Goal: Task Accomplishment & Management: Manage account settings

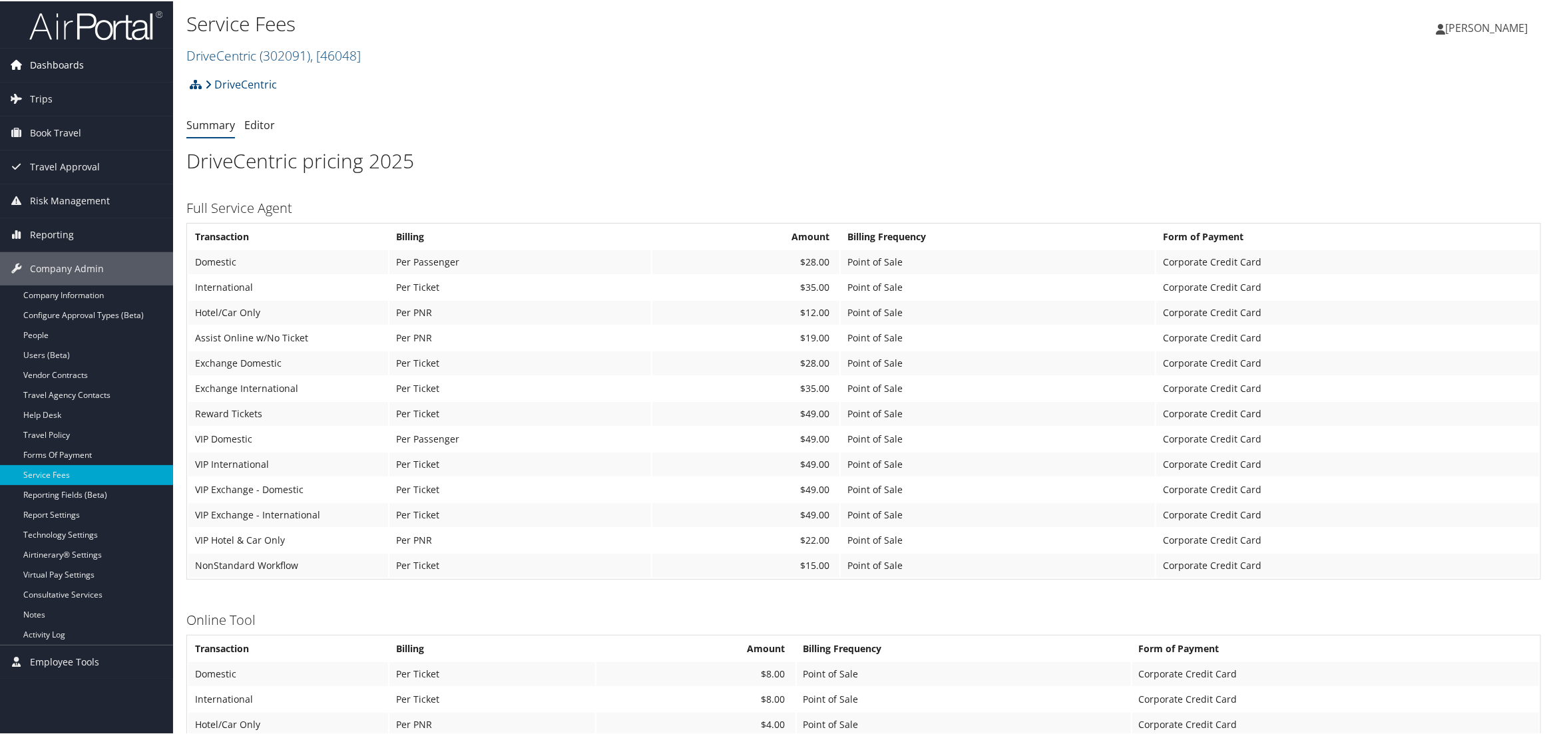
click at [48, 63] on span "Dashboards" at bounding box center [57, 63] width 54 height 33
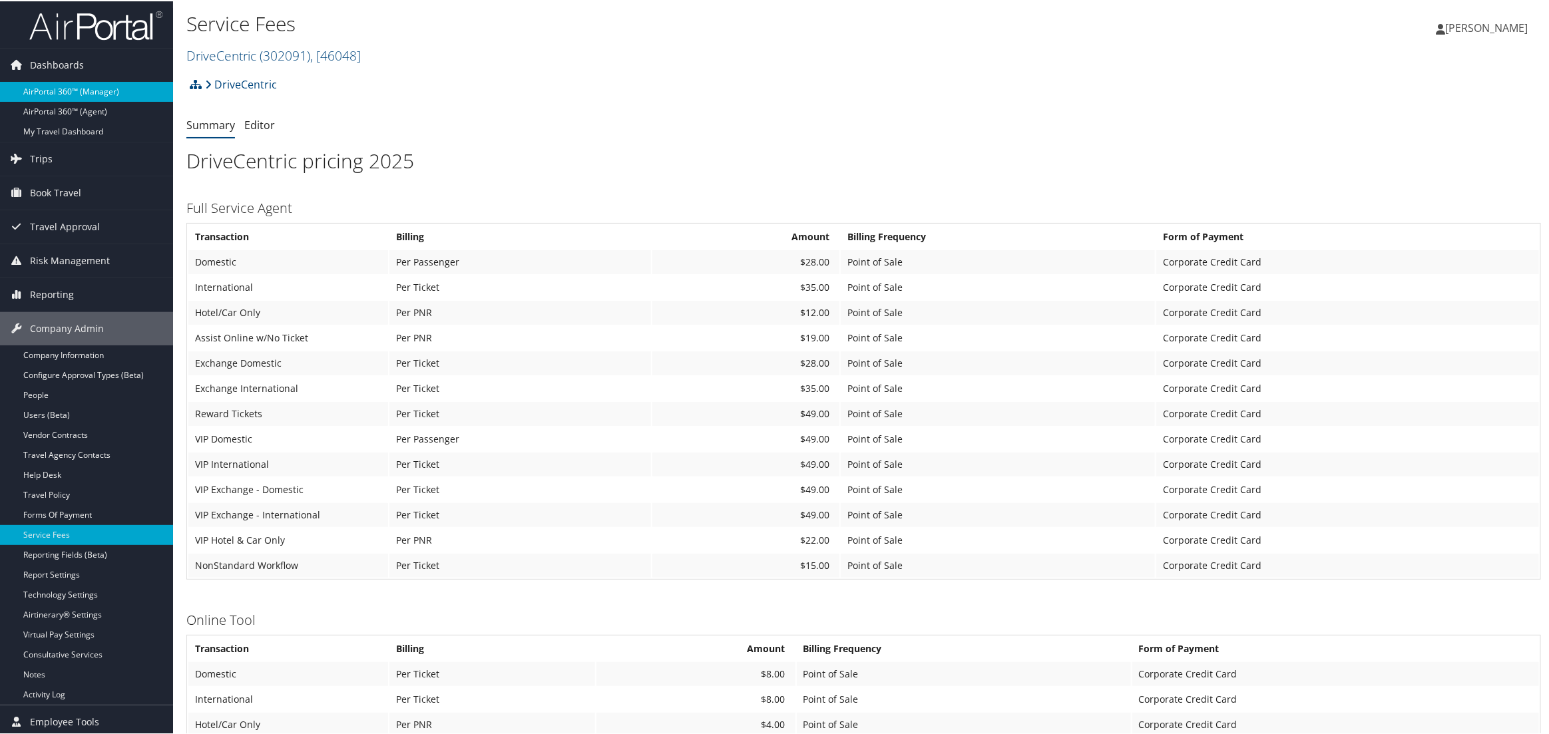
click at [53, 89] on link "AirPortal 360™ (Manager)" at bounding box center [86, 91] width 173 height 20
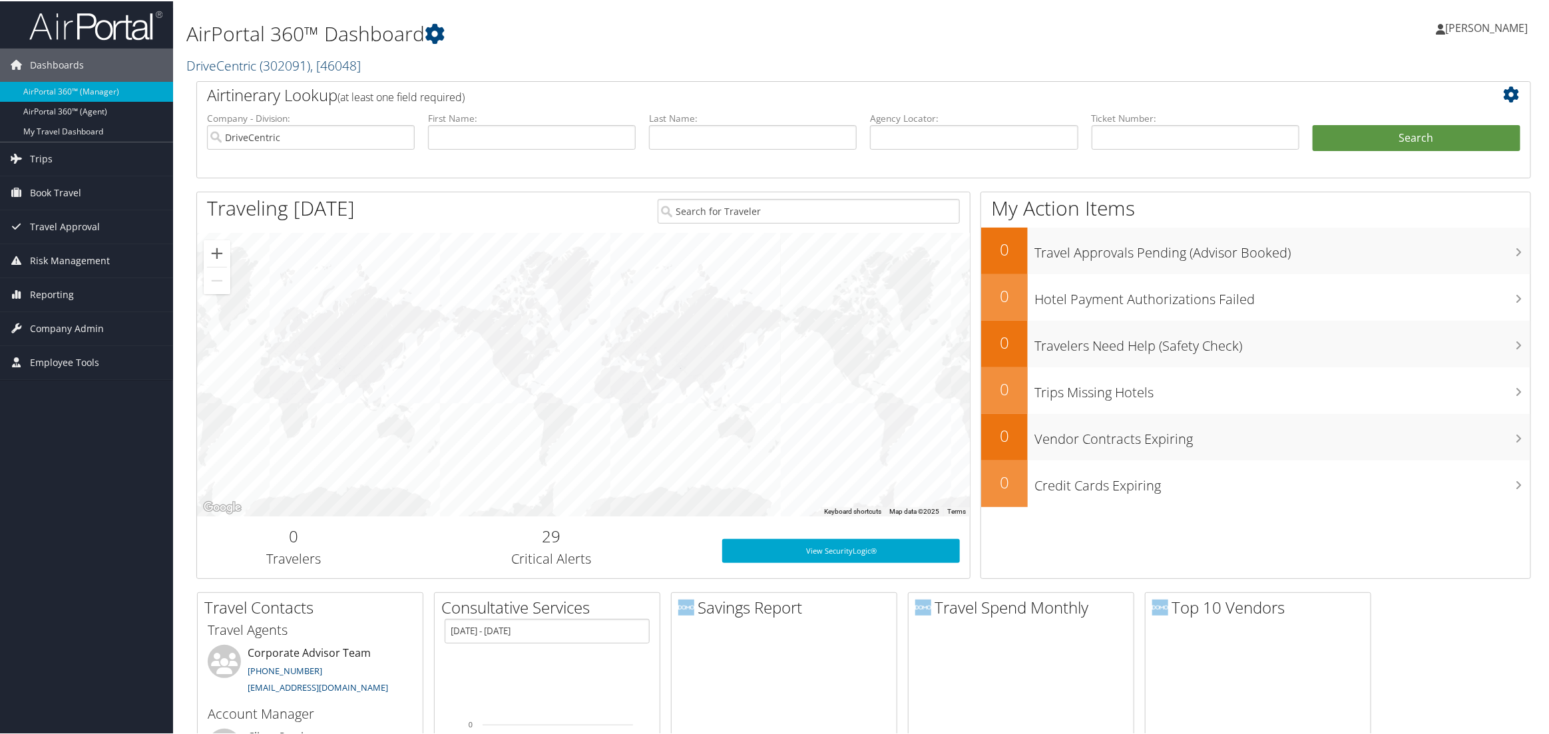
click at [264, 69] on span "( 302091 )" at bounding box center [285, 64] width 51 height 18
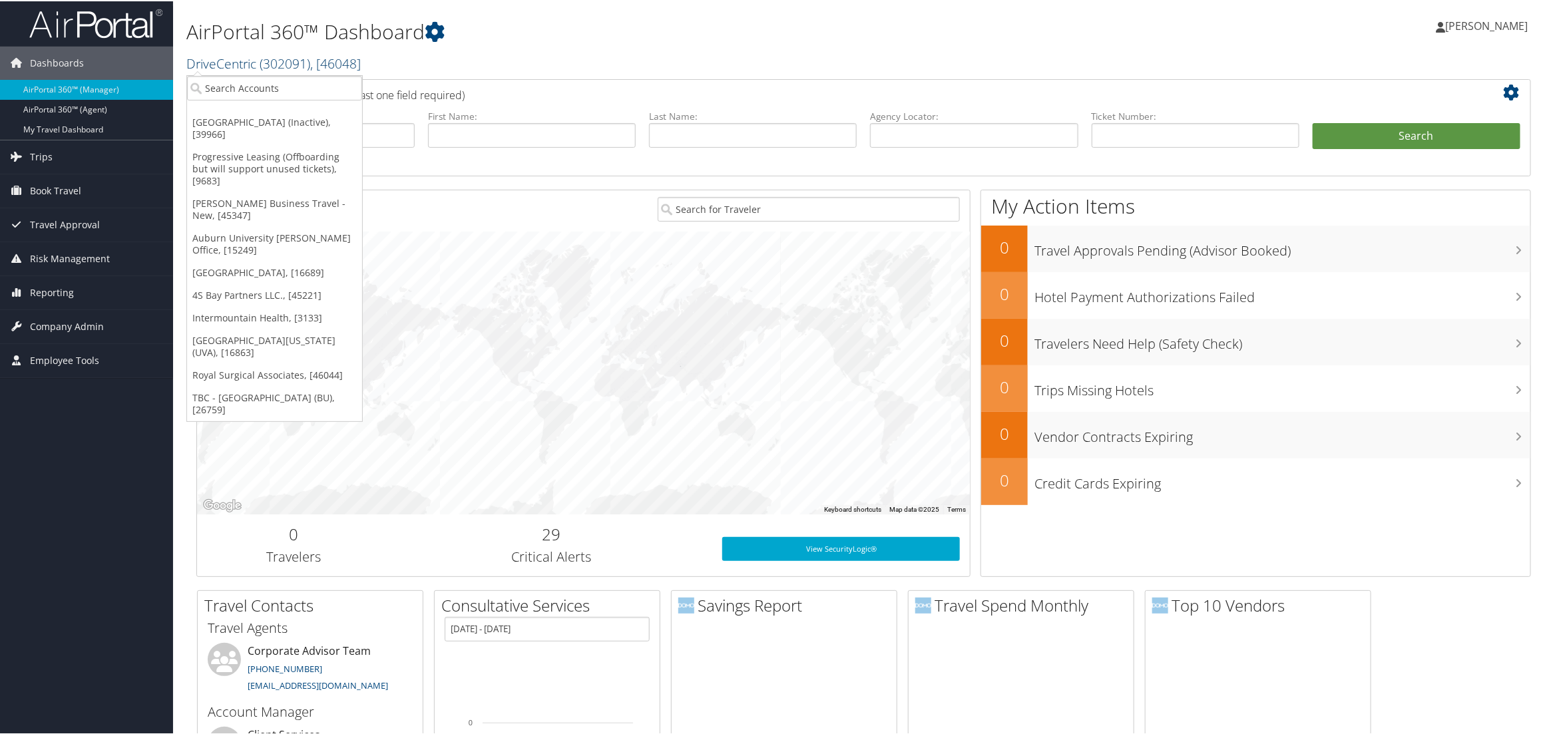
scroll to position [1, 0]
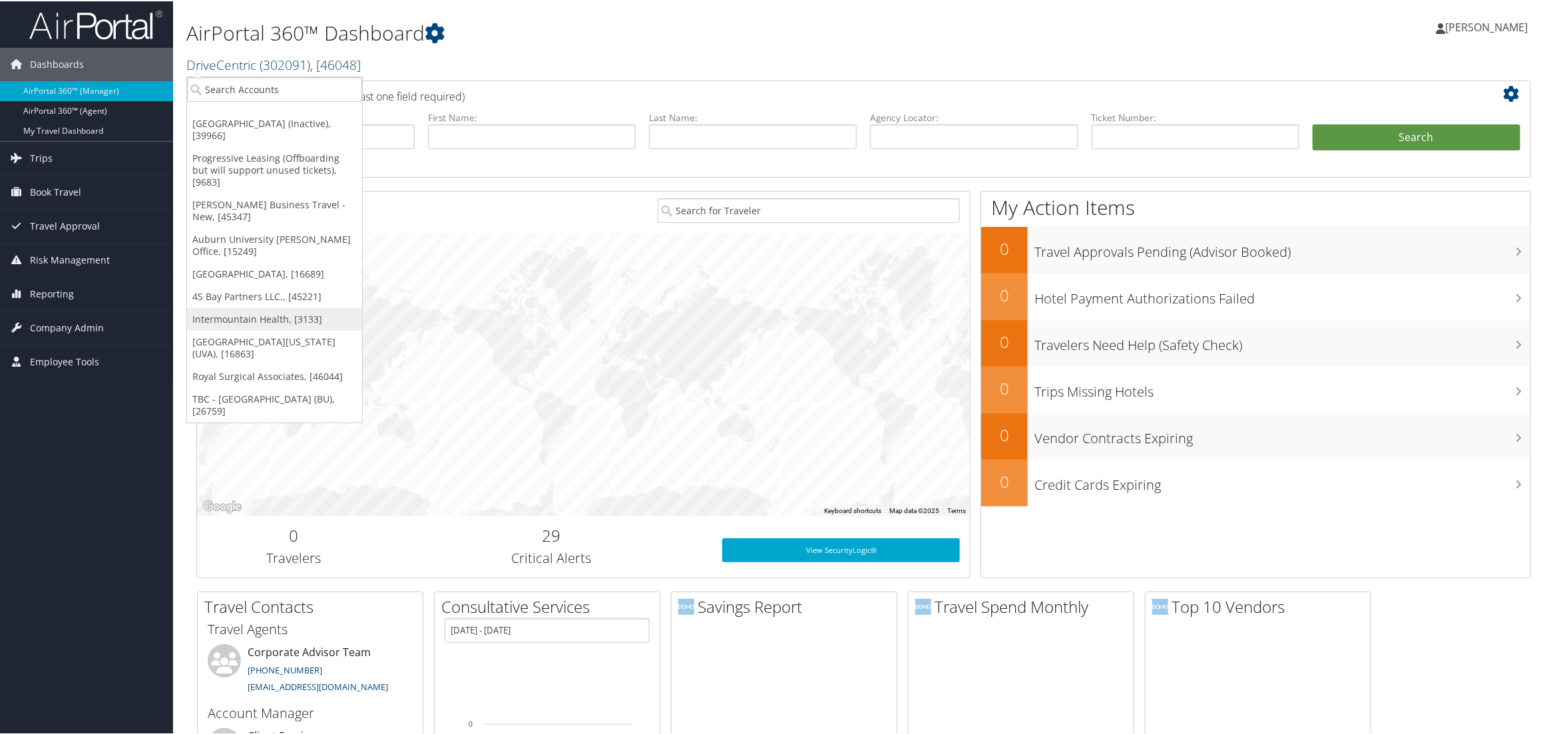
click at [260, 307] on link "Intermountain Health, [3133]" at bounding box center [274, 318] width 175 height 23
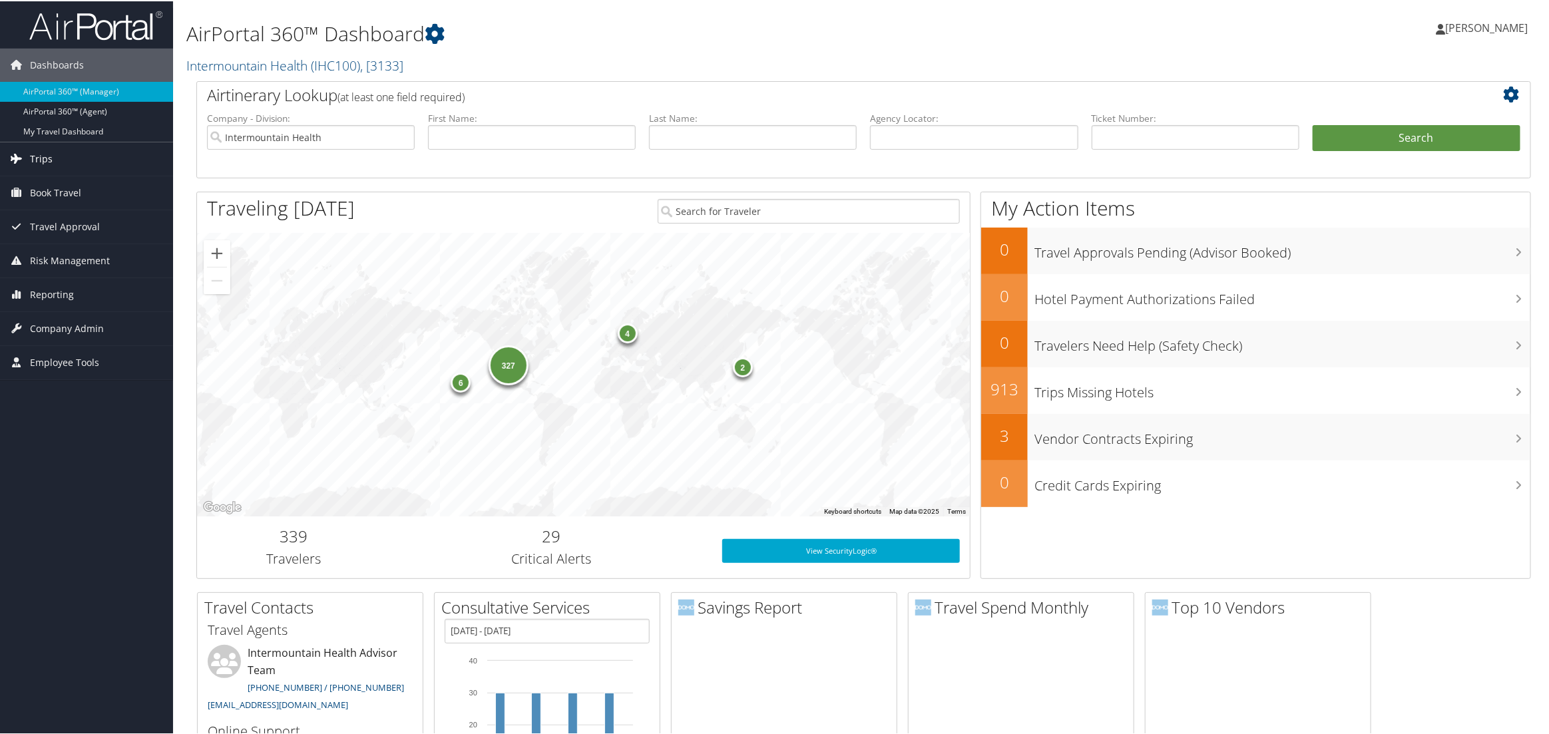
click at [46, 164] on span "Trips" at bounding box center [41, 157] width 23 height 33
click at [43, 202] on link "Current/Future Trips" at bounding box center [86, 204] width 173 height 20
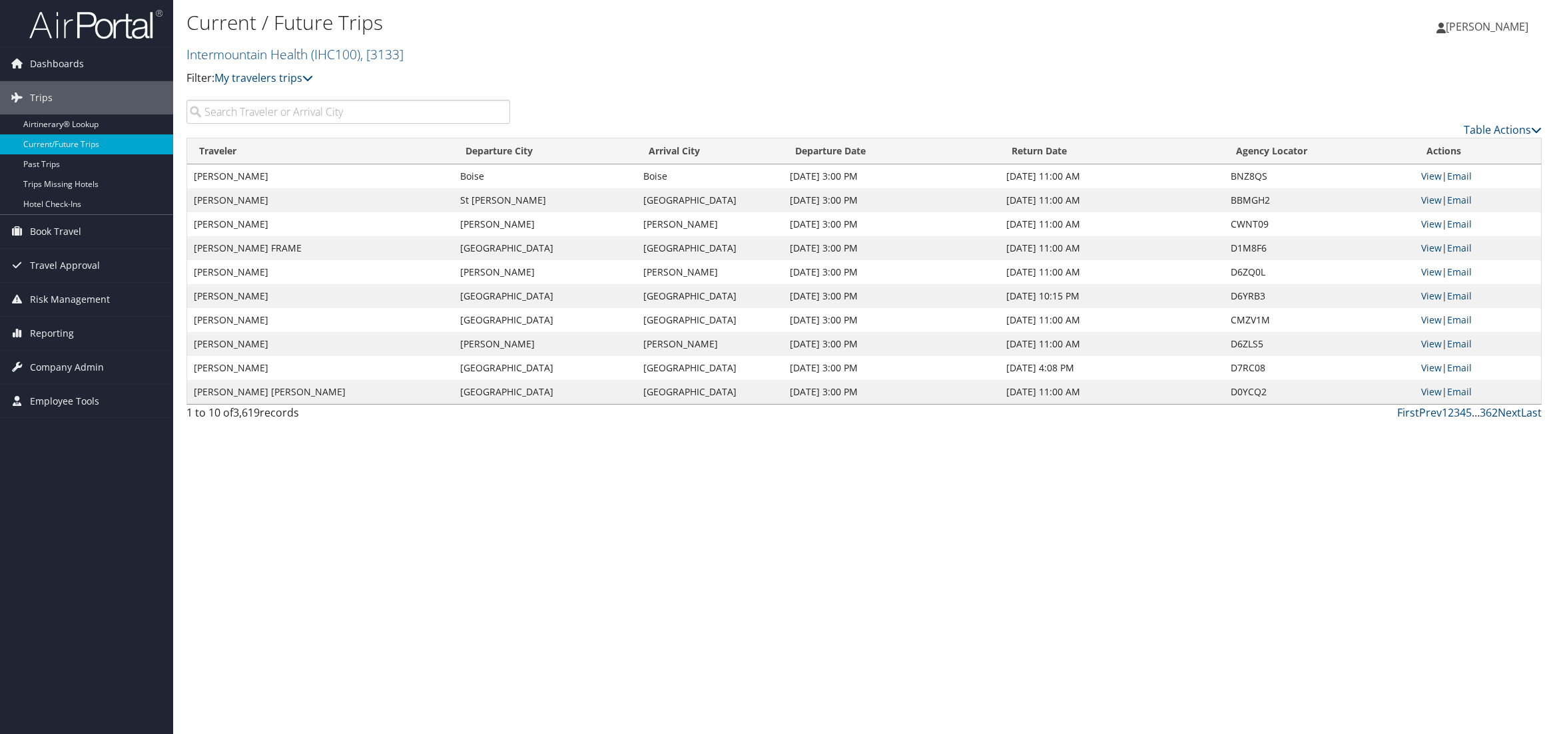
drag, startPoint x: 1083, startPoint y: 180, endPoint x: 1073, endPoint y: 170, distance: 14.1
click at [1083, 180] on td "Nov 3, 2025 11:00 AM" at bounding box center [1111, 176] width 224 height 24
click at [1076, 152] on th "Return Date" at bounding box center [1111, 151] width 224 height 26
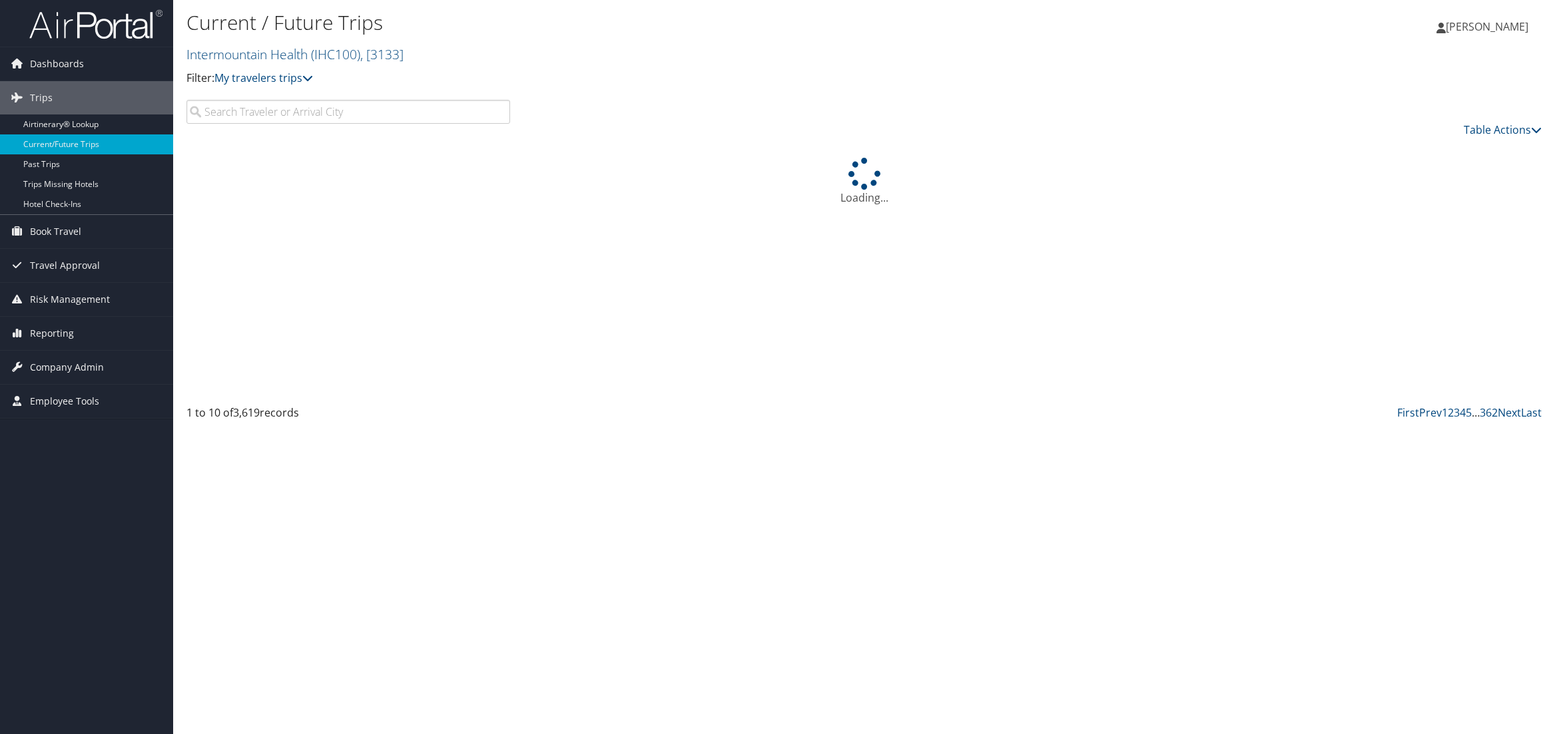
drag, startPoint x: 353, startPoint y: 123, endPoint x: 341, endPoint y: 118, distance: 13.1
click at [350, 123] on input "search" at bounding box center [348, 112] width 324 height 24
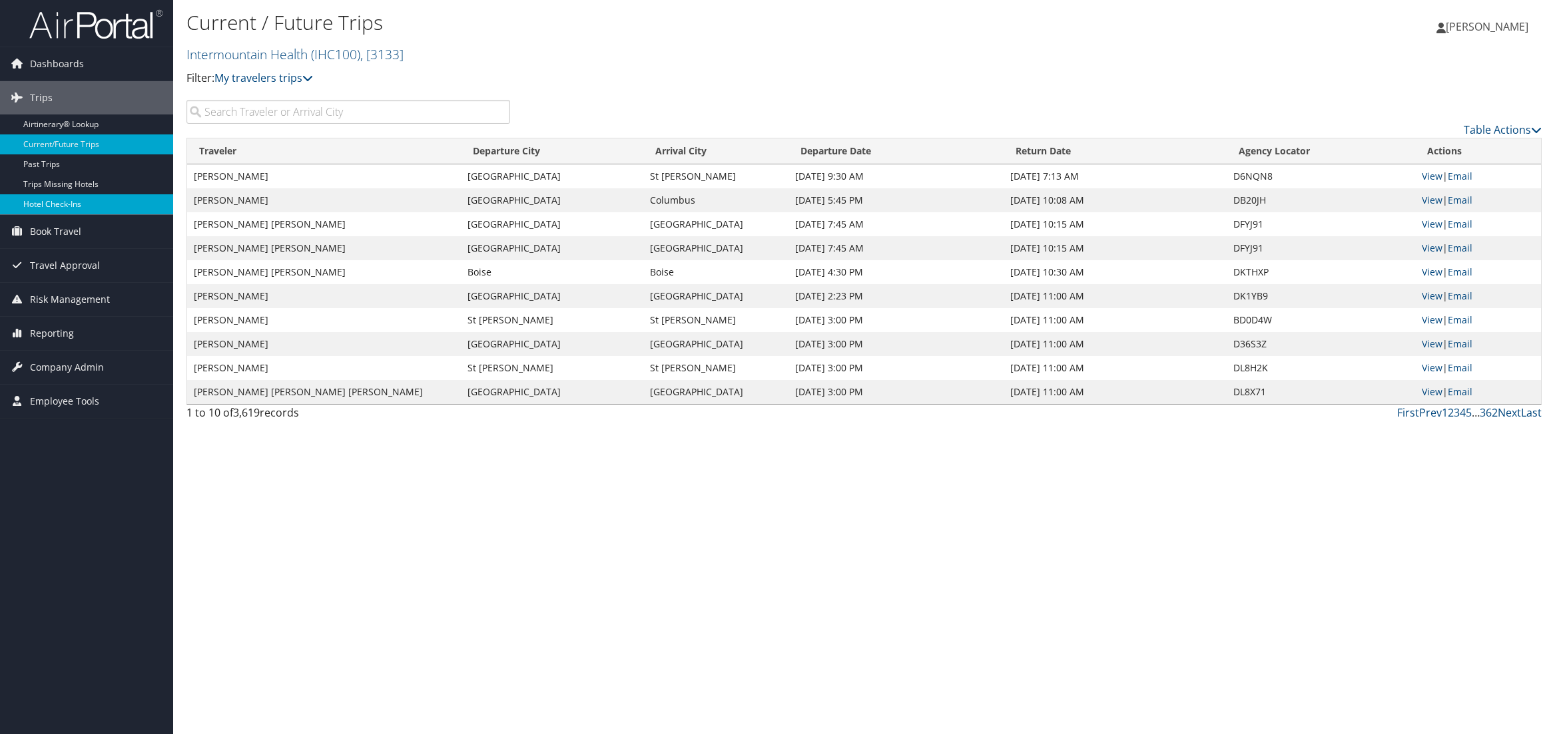
click at [45, 204] on link "Hotel Check-ins" at bounding box center [86, 204] width 173 height 20
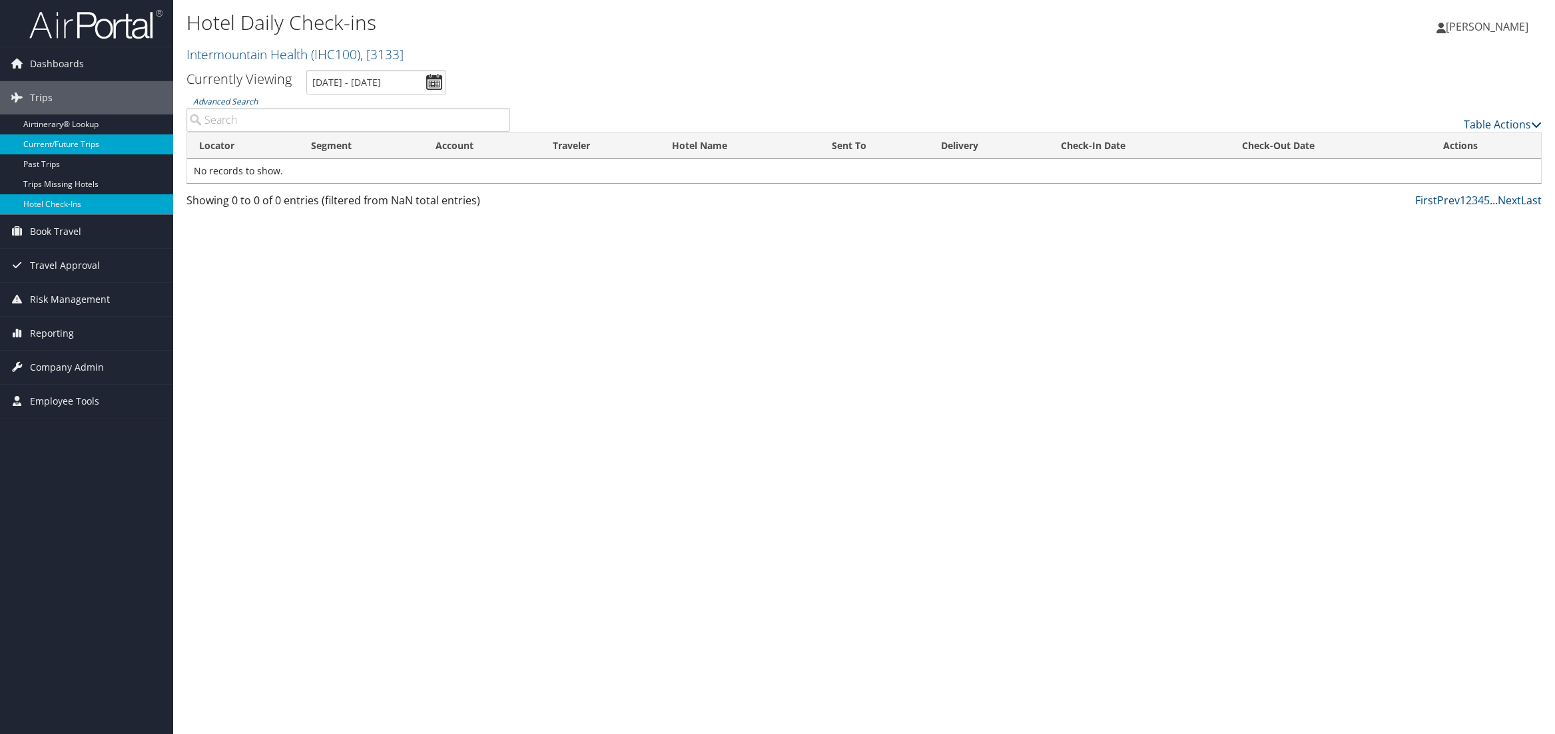
drag, startPoint x: 43, startPoint y: 98, endPoint x: 57, endPoint y: 146, distance: 50.4
click at [43, 98] on span "Trips" at bounding box center [41, 97] width 23 height 33
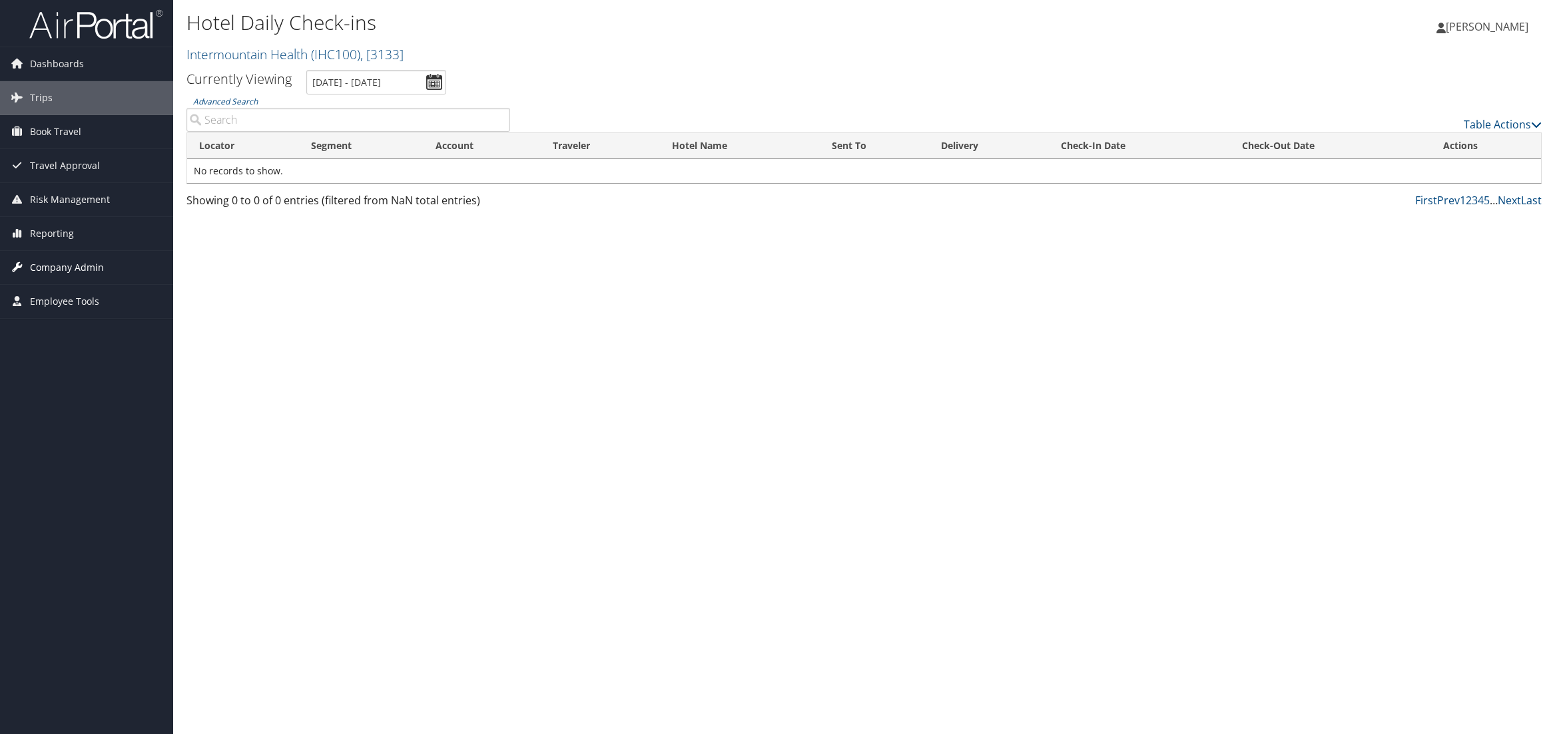
click at [50, 267] on span "Company Admin" at bounding box center [67, 267] width 74 height 33
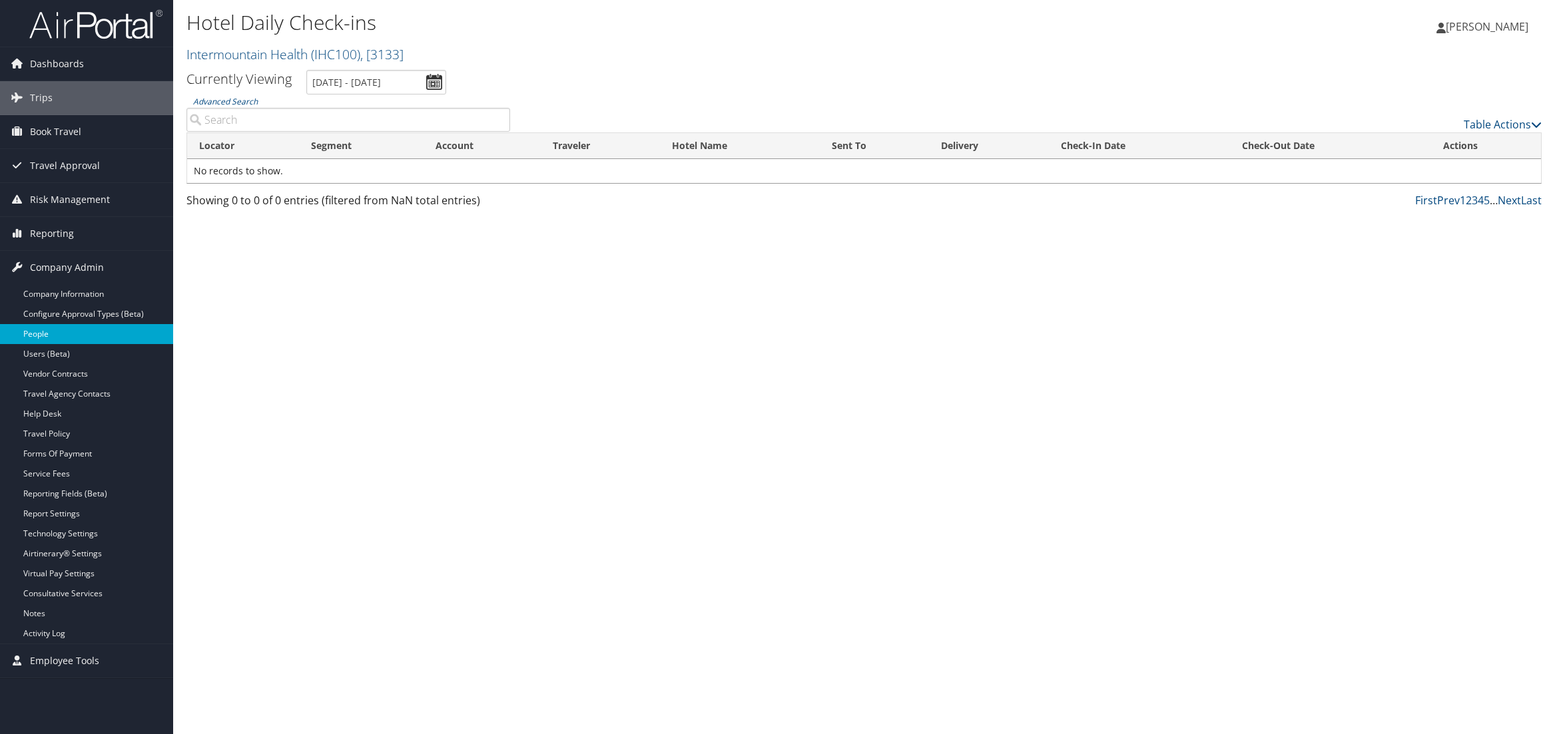
click at [43, 340] on link "People" at bounding box center [86, 334] width 173 height 20
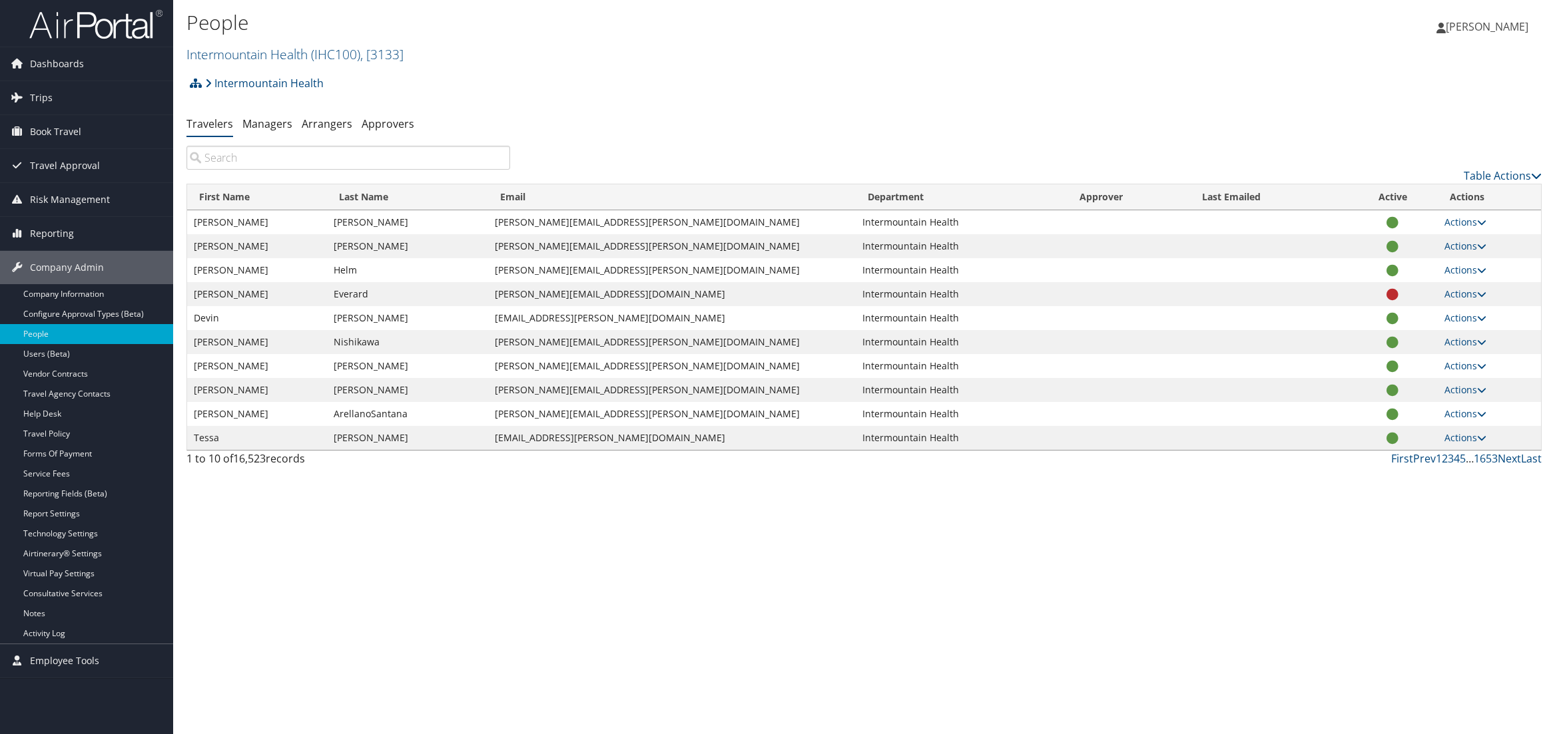
click at [1487, 219] on td "Actions User Settings View Profile User Technology Settings Add Note Edit Notes…" at bounding box center [1488, 222] width 103 height 24
click at [1485, 221] on icon at bounding box center [1481, 222] width 9 height 9
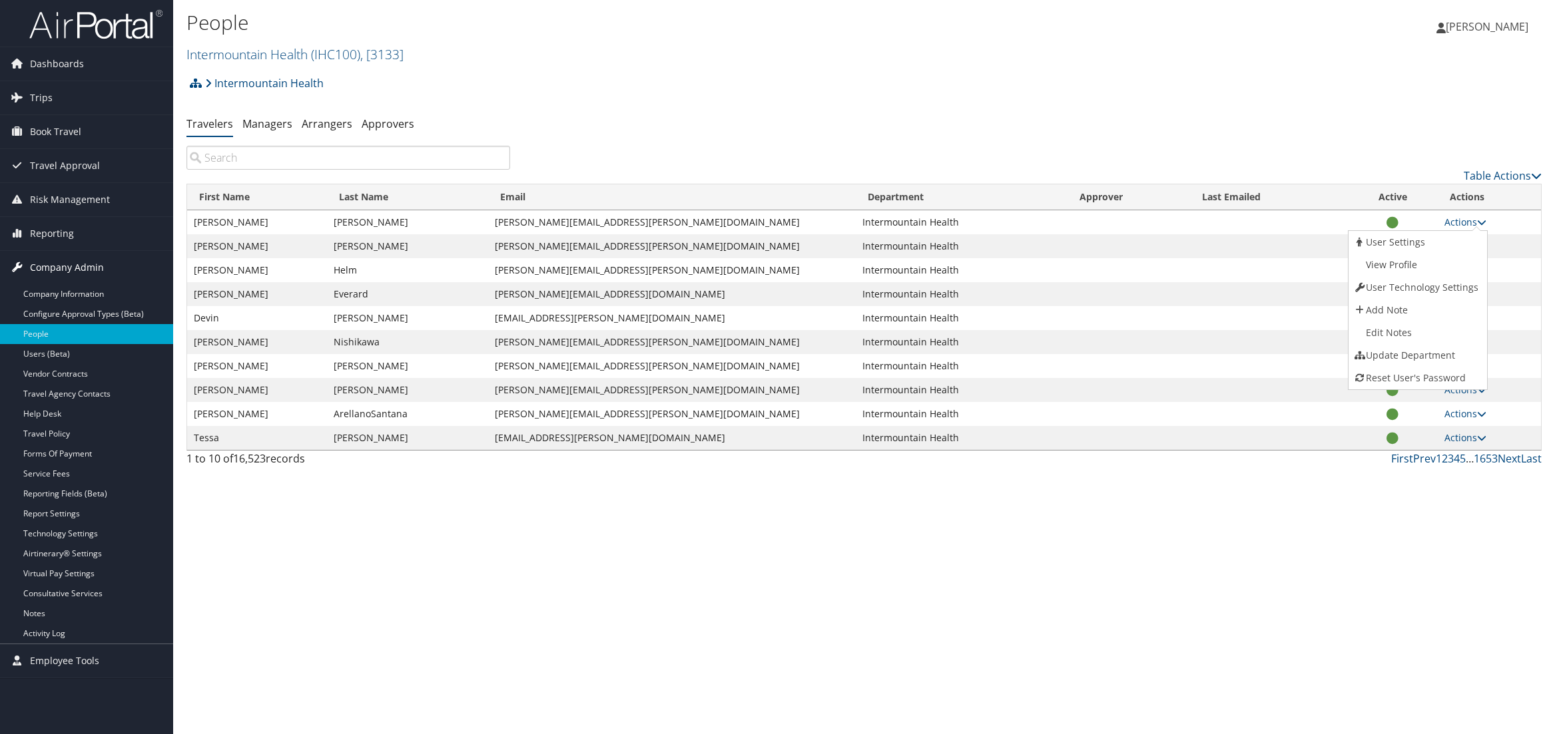
click at [43, 272] on span "Company Admin" at bounding box center [67, 267] width 74 height 33
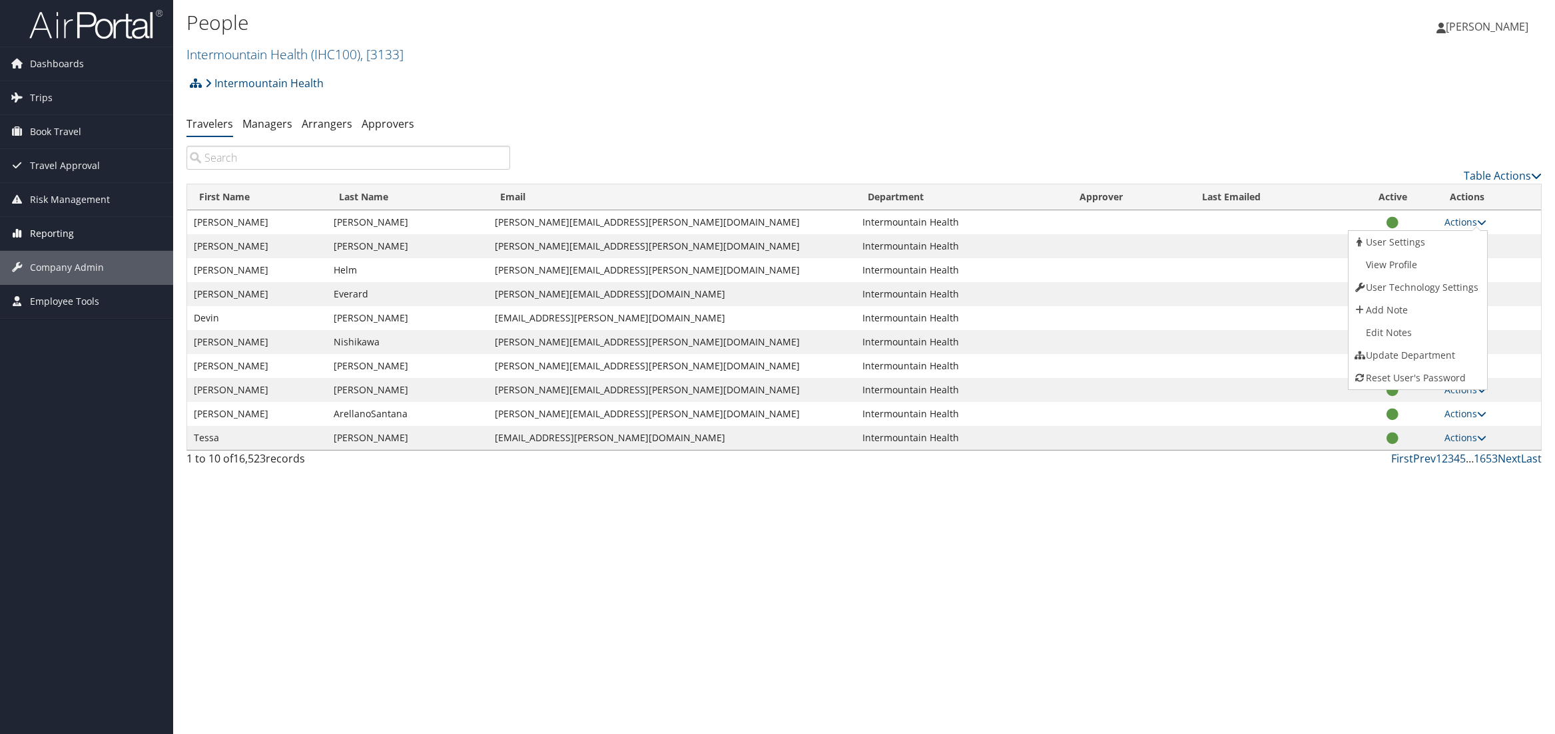
click at [40, 234] on span "Reporting" at bounding box center [52, 233] width 44 height 33
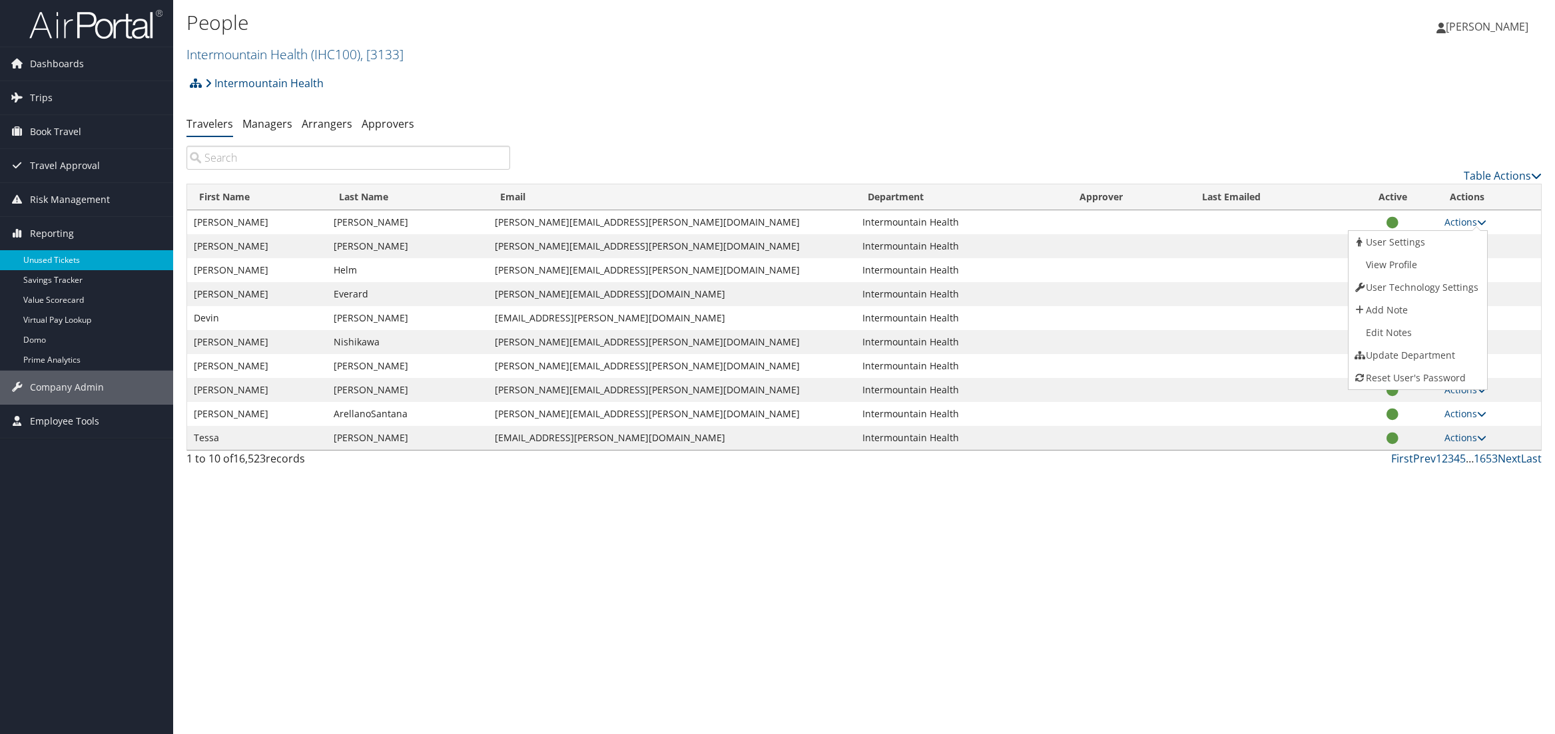
click at [45, 258] on link "Unused Tickets" at bounding box center [86, 260] width 173 height 20
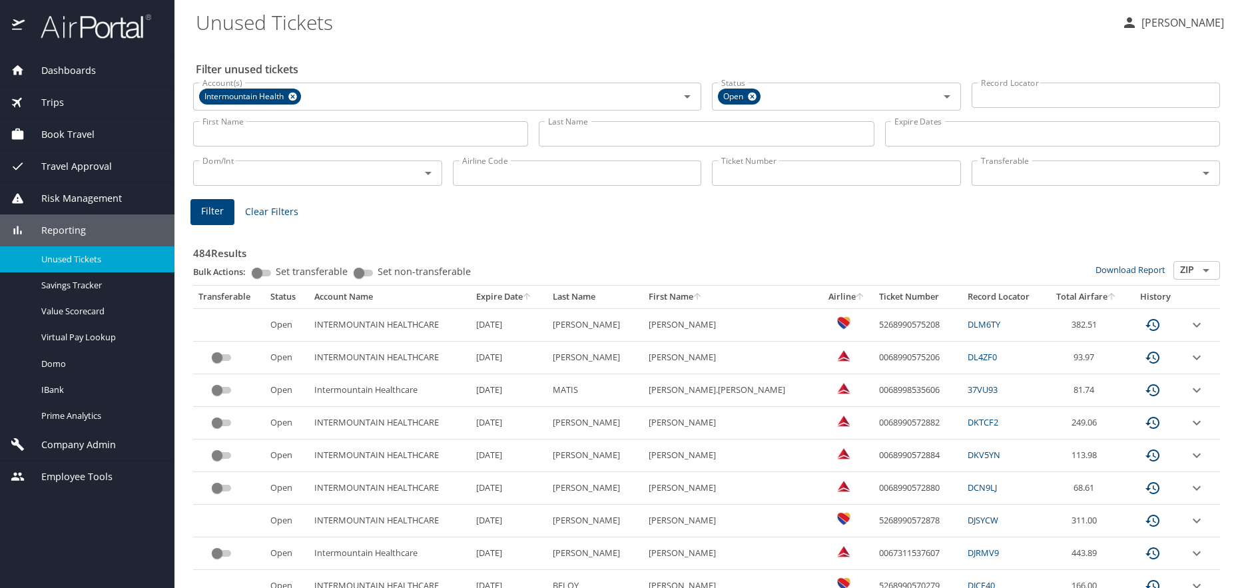
scroll to position [42, 0]
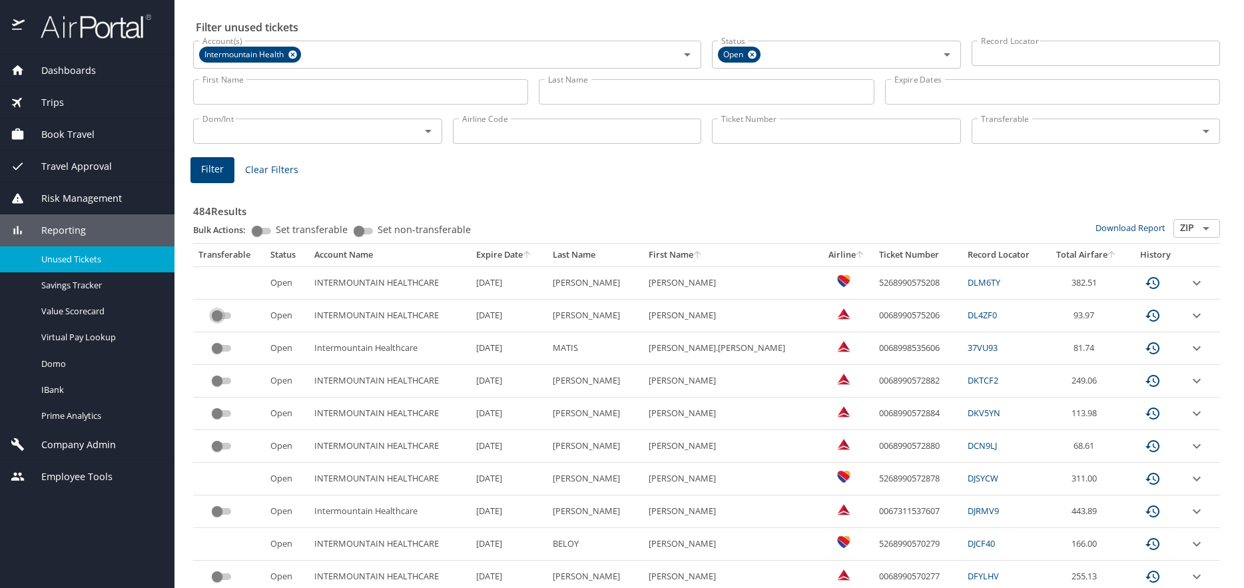
click at [219, 317] on input "custom pagination table" at bounding box center [217, 316] width 48 height 16
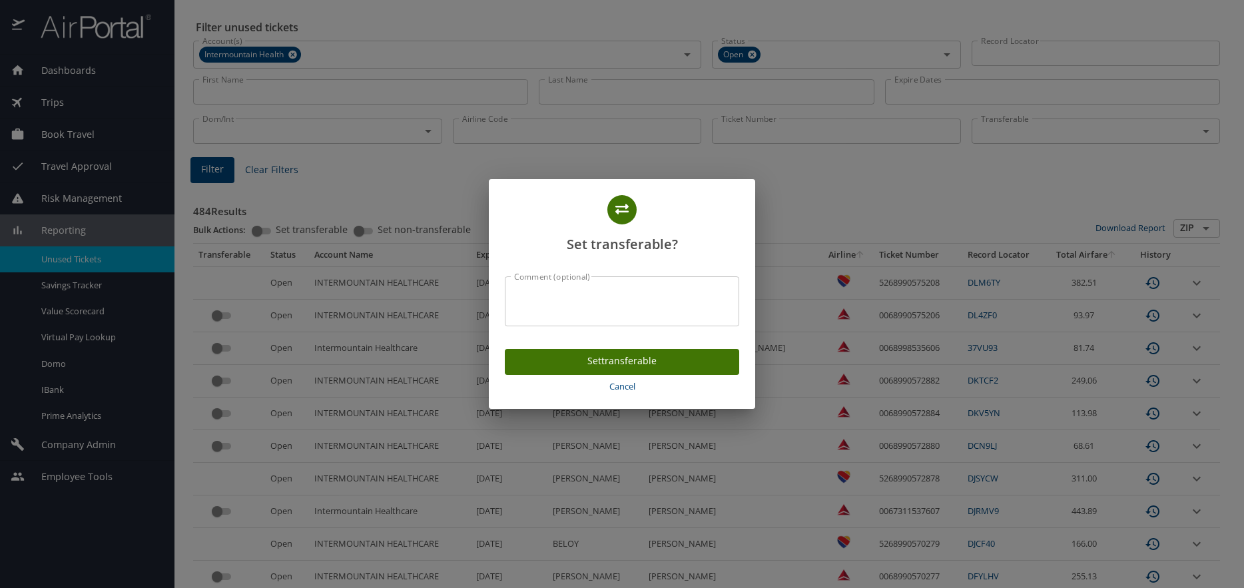
click at [617, 387] on span "Cancel" at bounding box center [622, 386] width 224 height 15
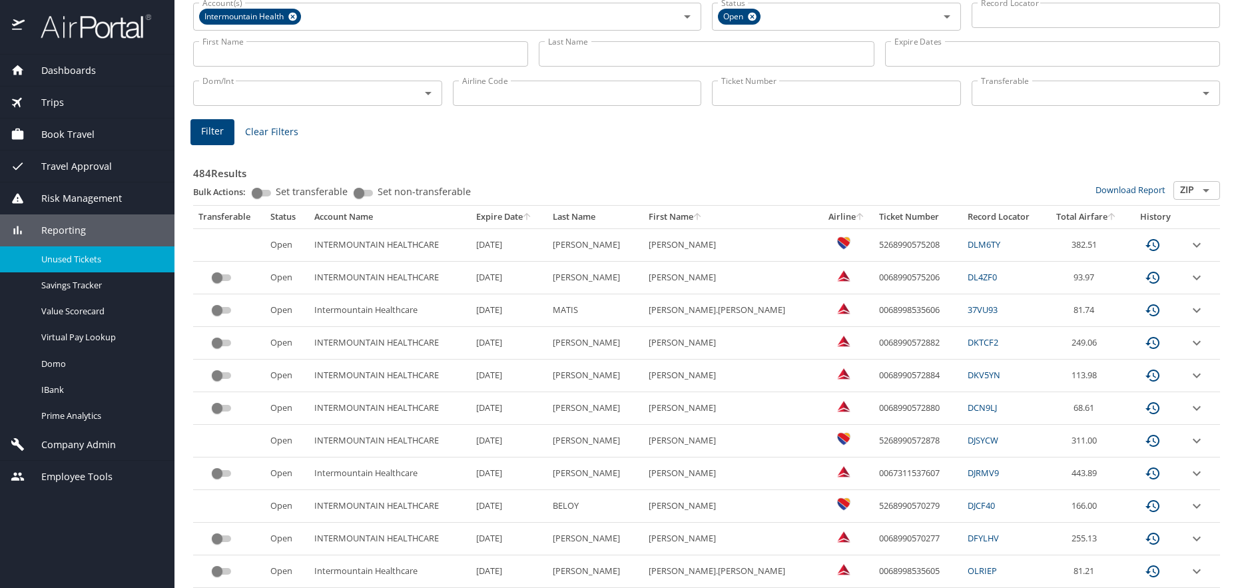
scroll to position [0, 0]
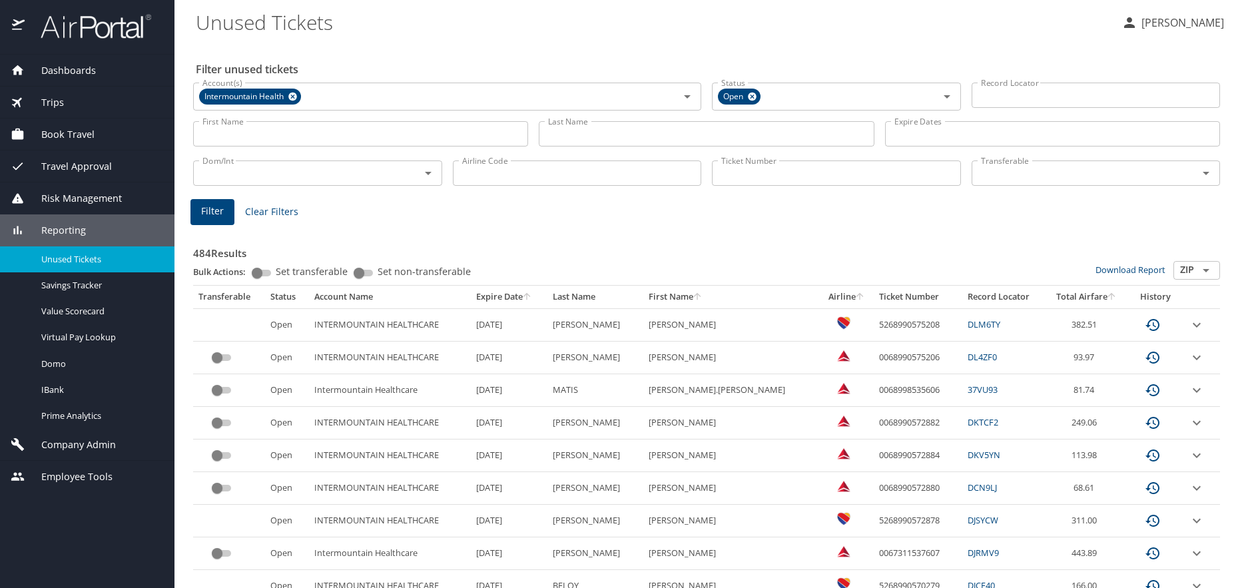
click at [71, 229] on span "Reporting" at bounding box center [55, 230] width 61 height 15
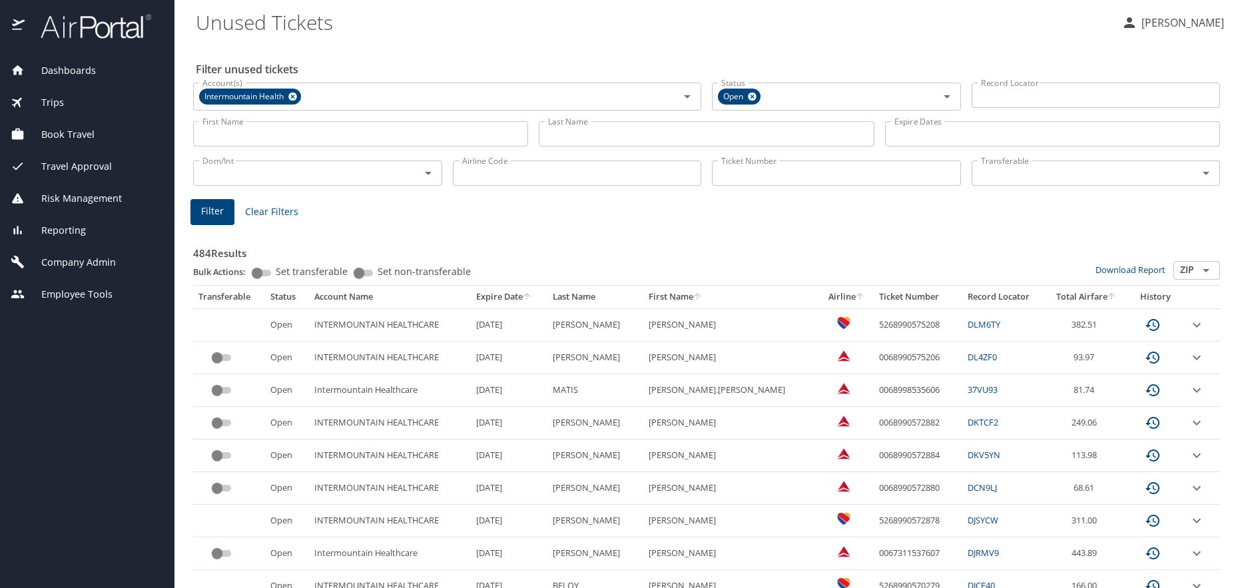
click at [71, 229] on span "Reporting" at bounding box center [55, 230] width 61 height 15
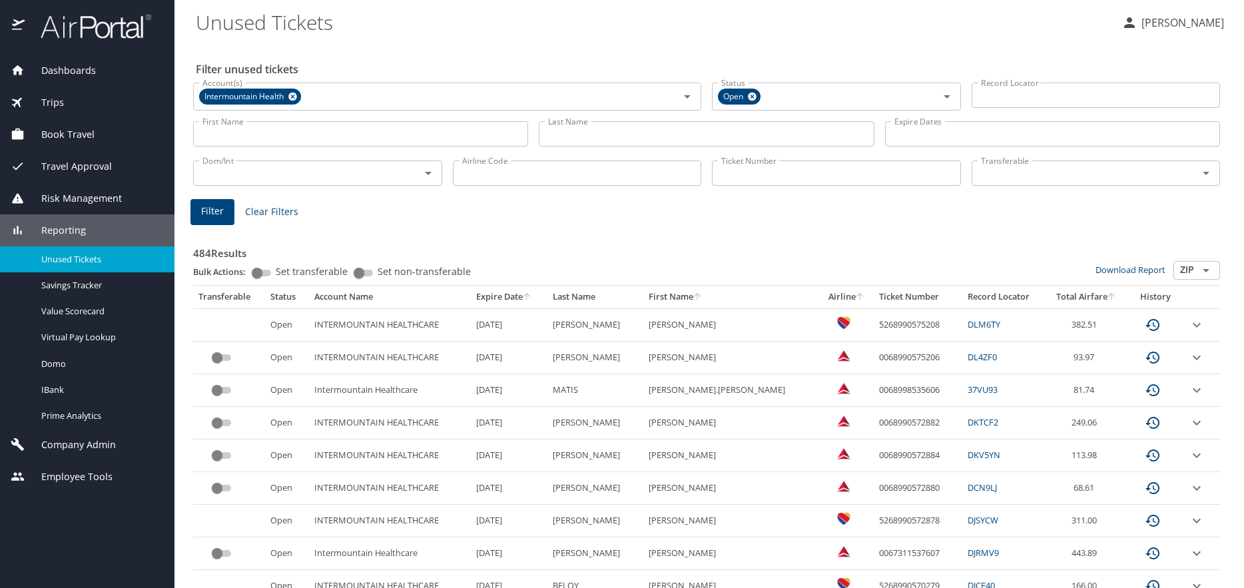
click at [70, 226] on span "Reporting" at bounding box center [55, 230] width 61 height 15
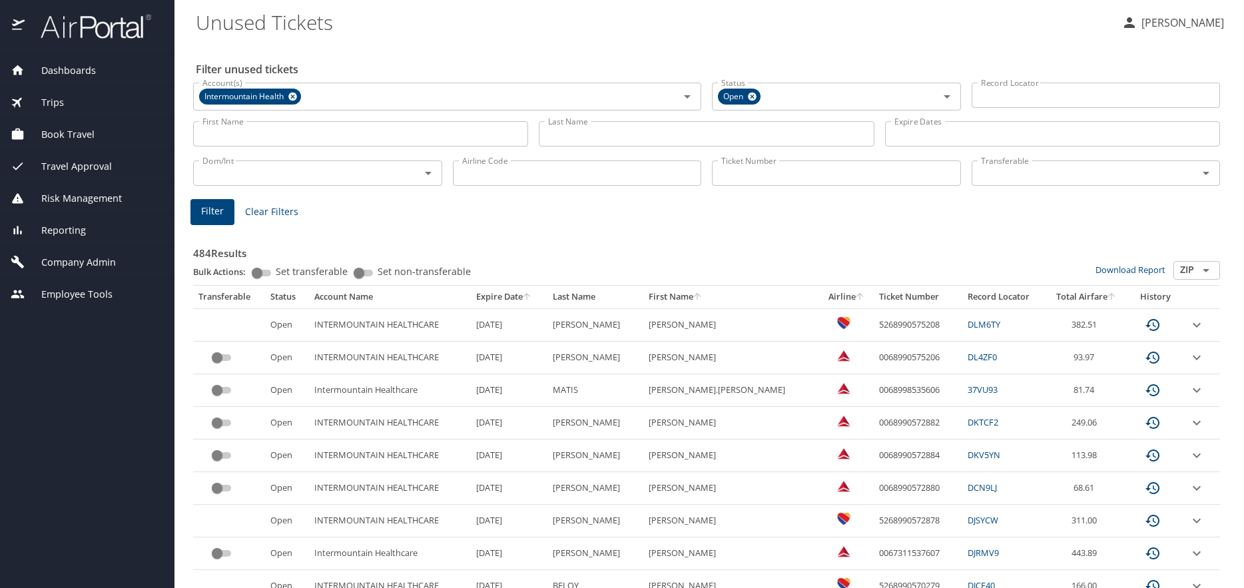
click at [69, 266] on span "Company Admin" at bounding box center [70, 262] width 91 height 15
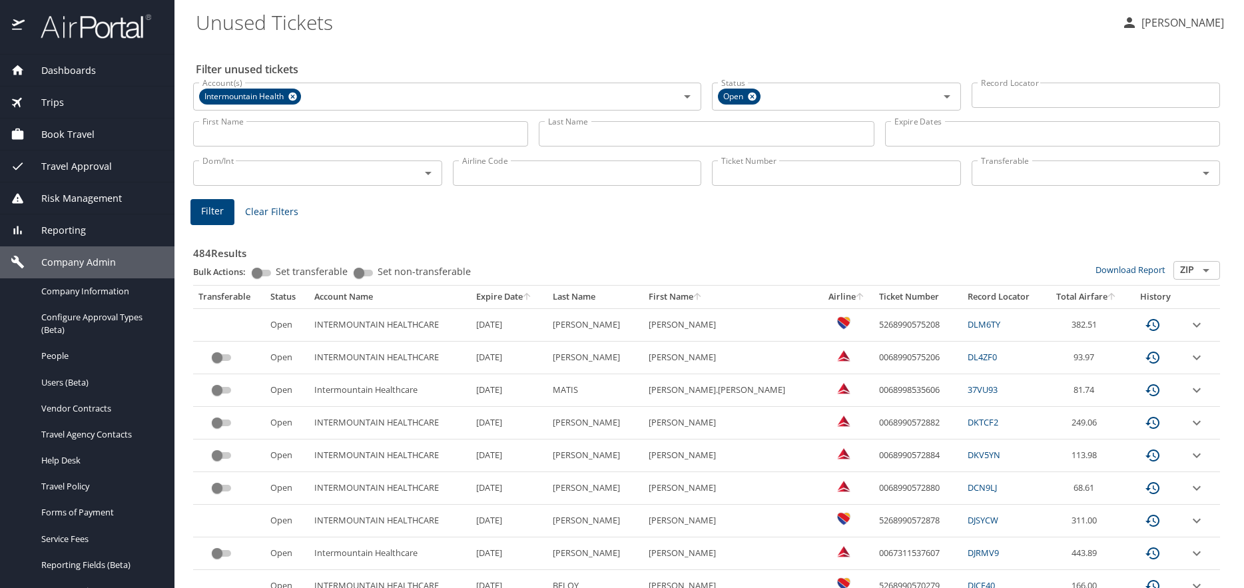
click at [76, 261] on span "Company Admin" at bounding box center [70, 262] width 91 height 15
